Goal: Find specific page/section: Find specific page/section

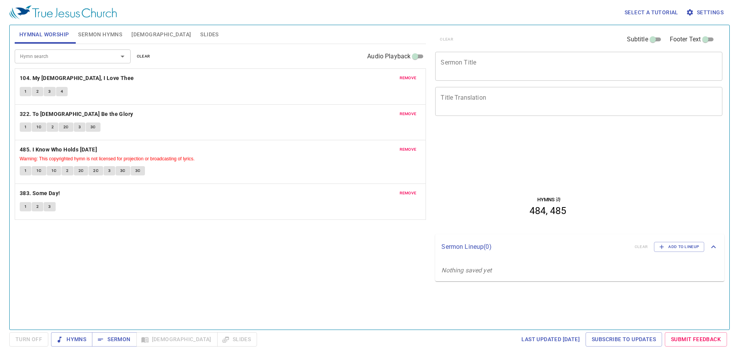
click at [408, 80] on span "remove" at bounding box center [408, 78] width 17 height 7
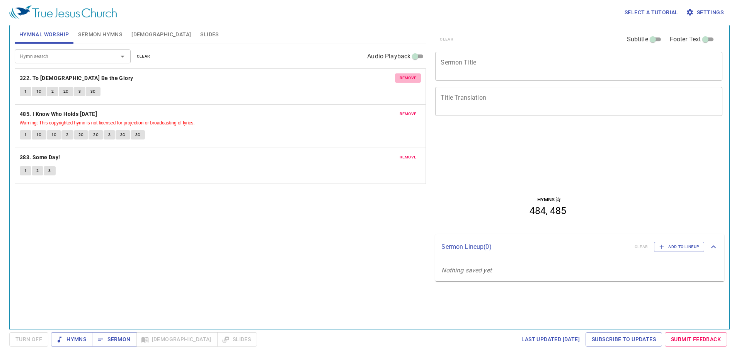
click at [408, 80] on span "remove" at bounding box center [408, 78] width 17 height 7
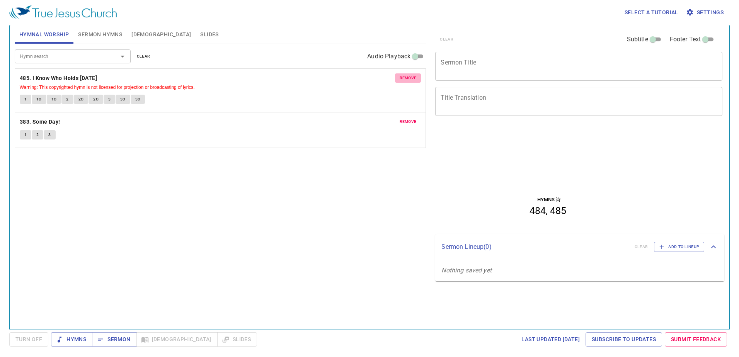
click at [408, 80] on span "remove" at bounding box center [408, 78] width 17 height 7
click at [408, 118] on span "remove" at bounding box center [408, 121] width 17 height 7
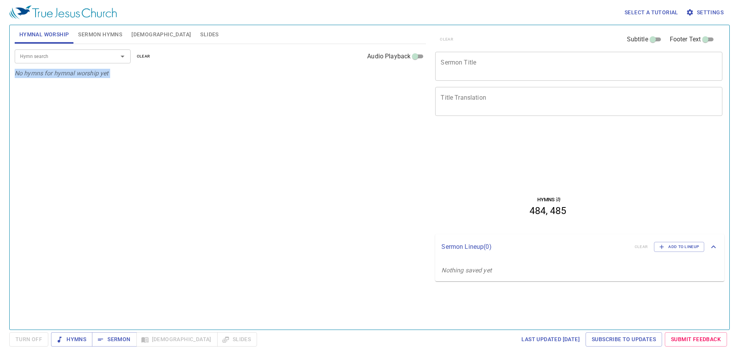
click at [407, 79] on div "Hymn search Hymn search clear Audio Playback No hymns for hymnal worship yet" at bounding box center [221, 183] width 412 height 279
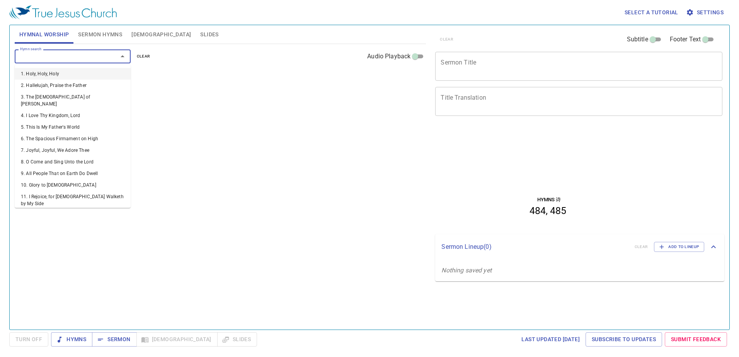
click at [100, 52] on input "Hymn search" at bounding box center [61, 56] width 88 height 9
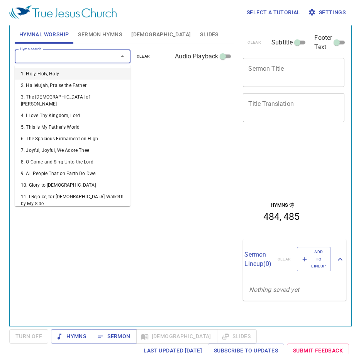
click at [82, 53] on input "Hymn search" at bounding box center [61, 56] width 88 height 9
type input "67"
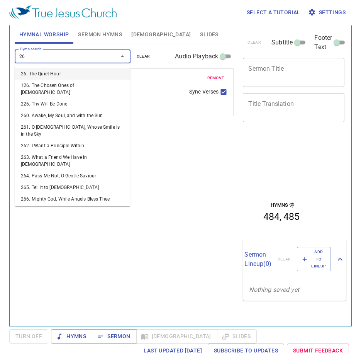
type input "262"
type input "263"
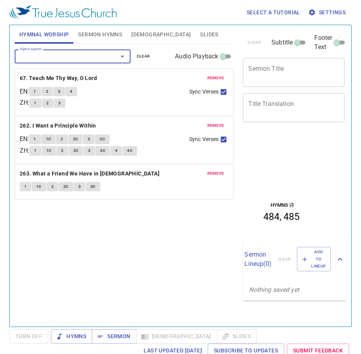
click at [104, 34] on span "Sermon Hymns" at bounding box center [100, 35] width 44 height 10
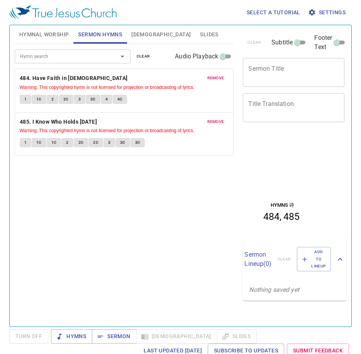
click at [224, 75] on span "remove" at bounding box center [215, 78] width 17 height 7
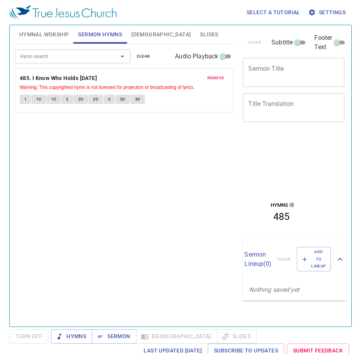
click at [224, 75] on span "remove" at bounding box center [215, 78] width 17 height 7
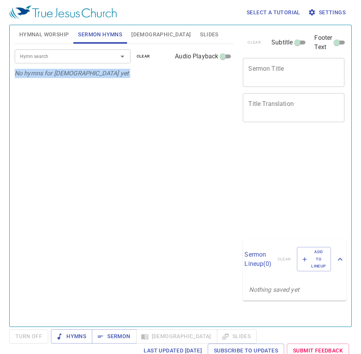
click at [224, 75] on p "No hymns for sermon yet" at bounding box center [124, 73] width 219 height 9
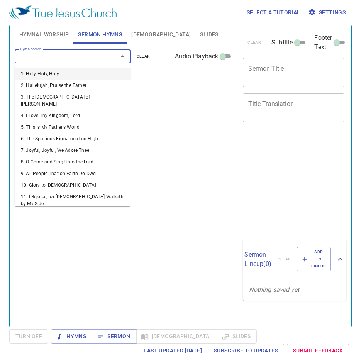
click at [86, 58] on input "Hymn search" at bounding box center [61, 56] width 88 height 9
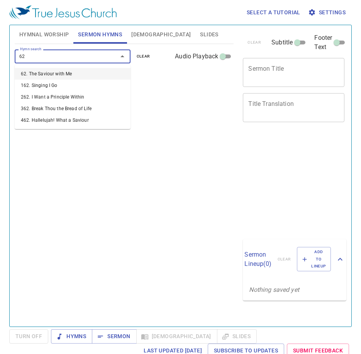
type input "6"
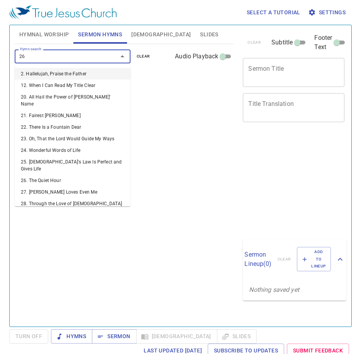
type input "262"
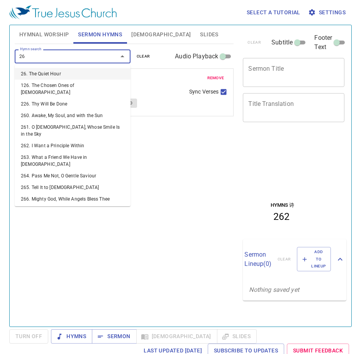
type input "263"
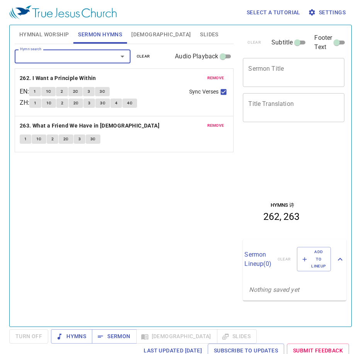
drag, startPoint x: 217, startPoint y: 77, endPoint x: 76, endPoint y: 90, distance: 141.6
click at [216, 76] on span "remove" at bounding box center [215, 78] width 17 height 7
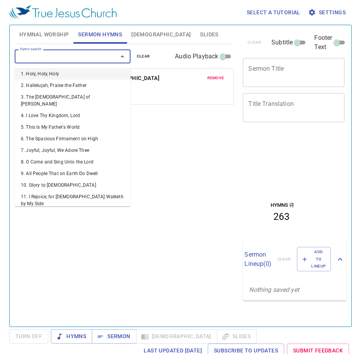
click at [90, 53] on input "Hymn search" at bounding box center [61, 56] width 88 height 9
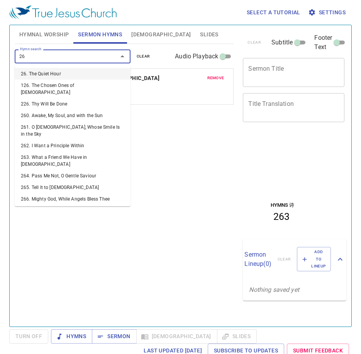
type input "264"
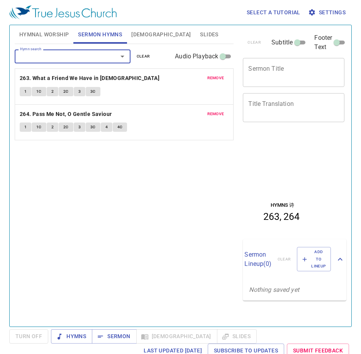
click at [59, 34] on span "Hymnal Worship" at bounding box center [44, 35] width 50 height 10
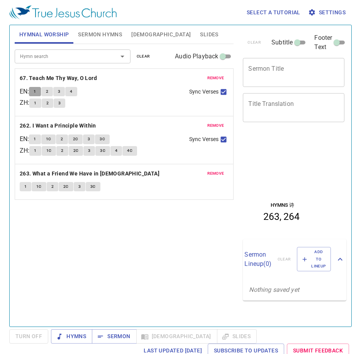
click at [35, 93] on button "1" at bounding box center [35, 91] width 12 height 9
